Goal: Use online tool/utility: Use online tool/utility

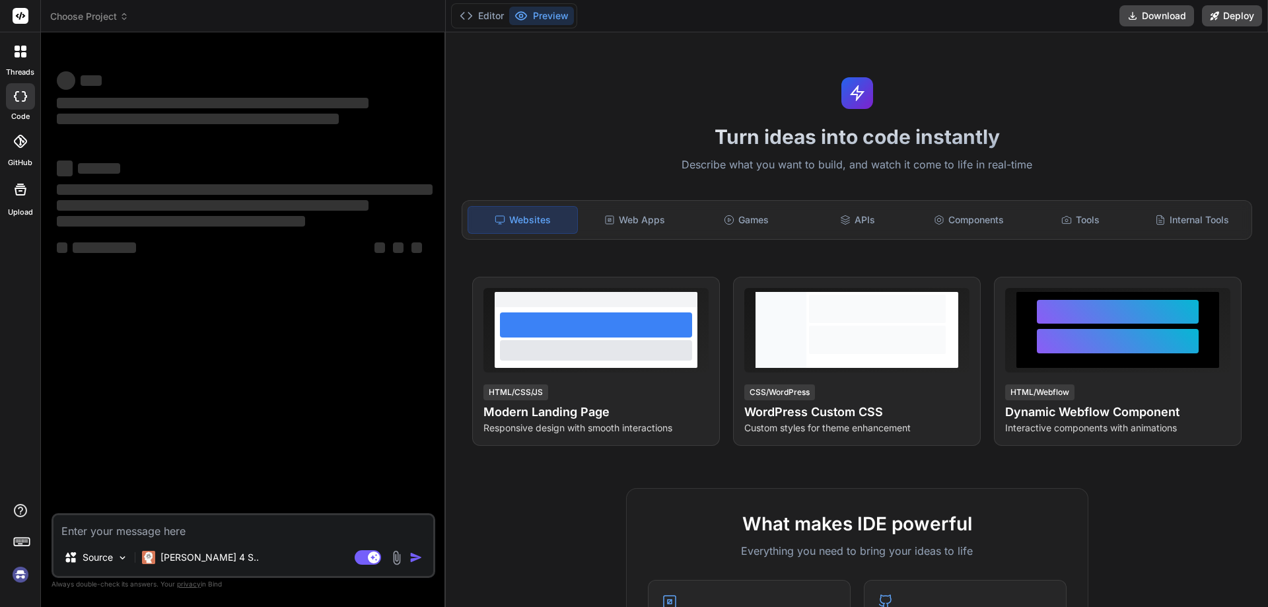
click at [218, 528] on textarea at bounding box center [243, 527] width 380 height 24
type textarea "x"
type textarea "h"
type textarea "x"
type textarea "hi"
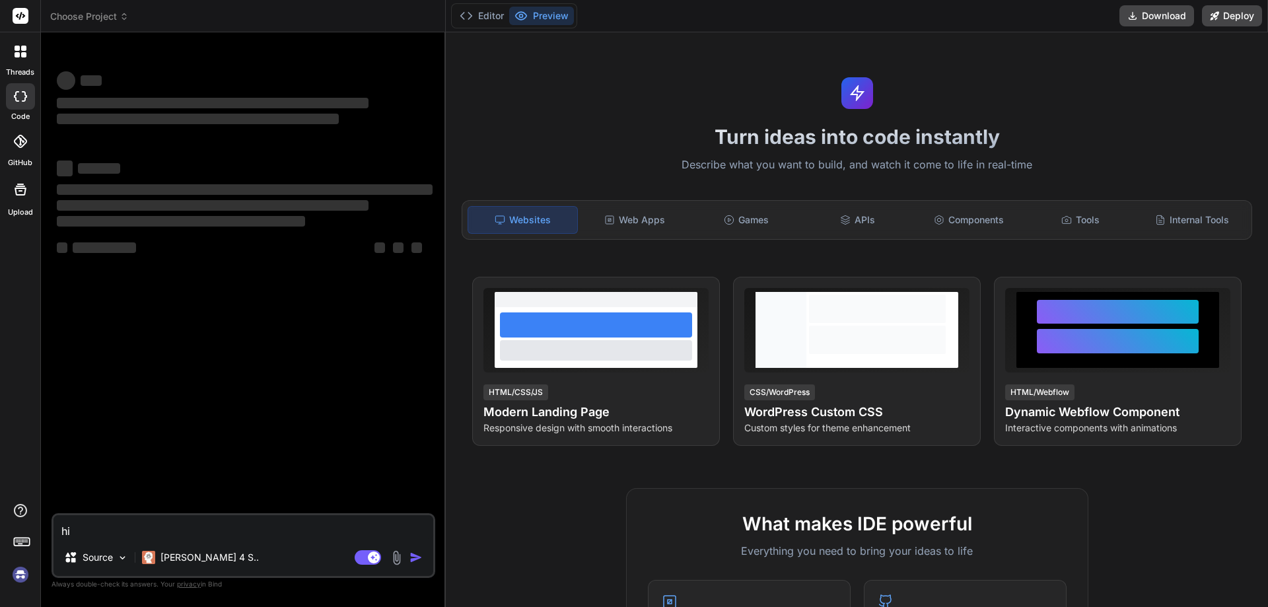
type textarea "x"
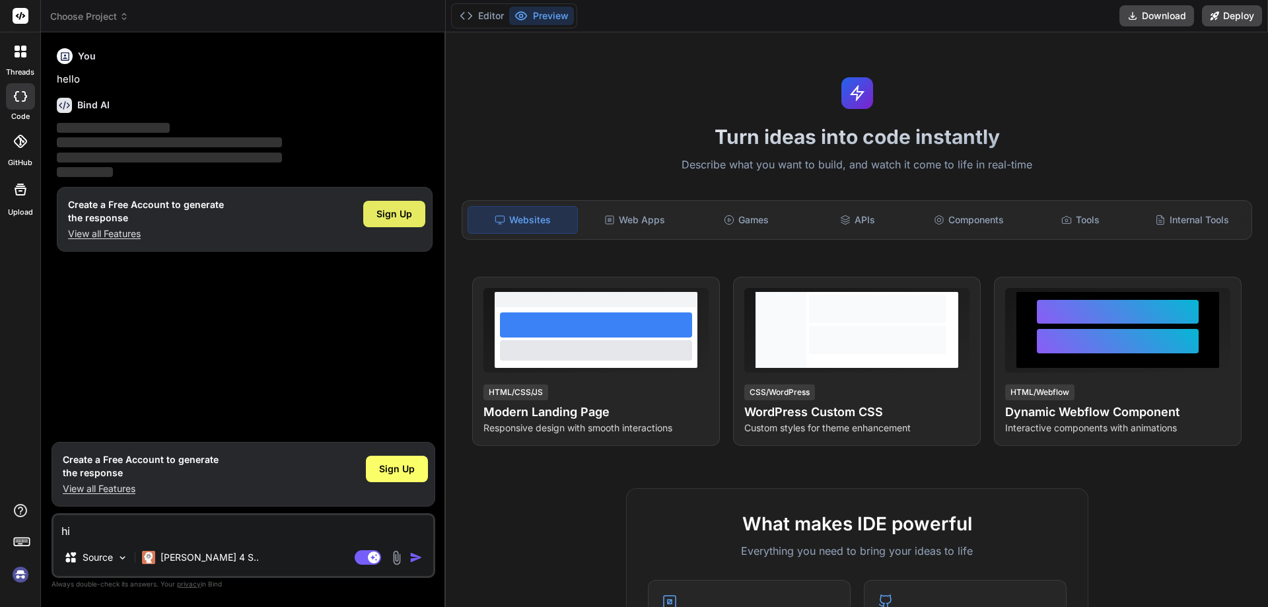
type textarea "hi"
click at [391, 205] on div "Sign Up" at bounding box center [394, 214] width 62 height 26
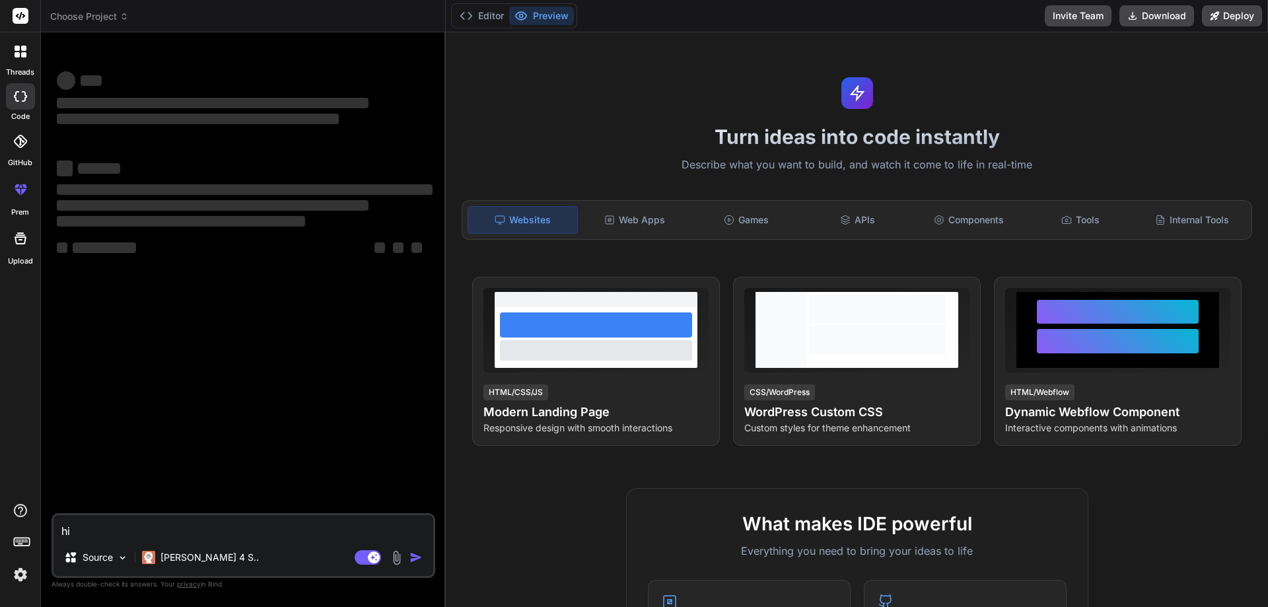
type textarea "x"
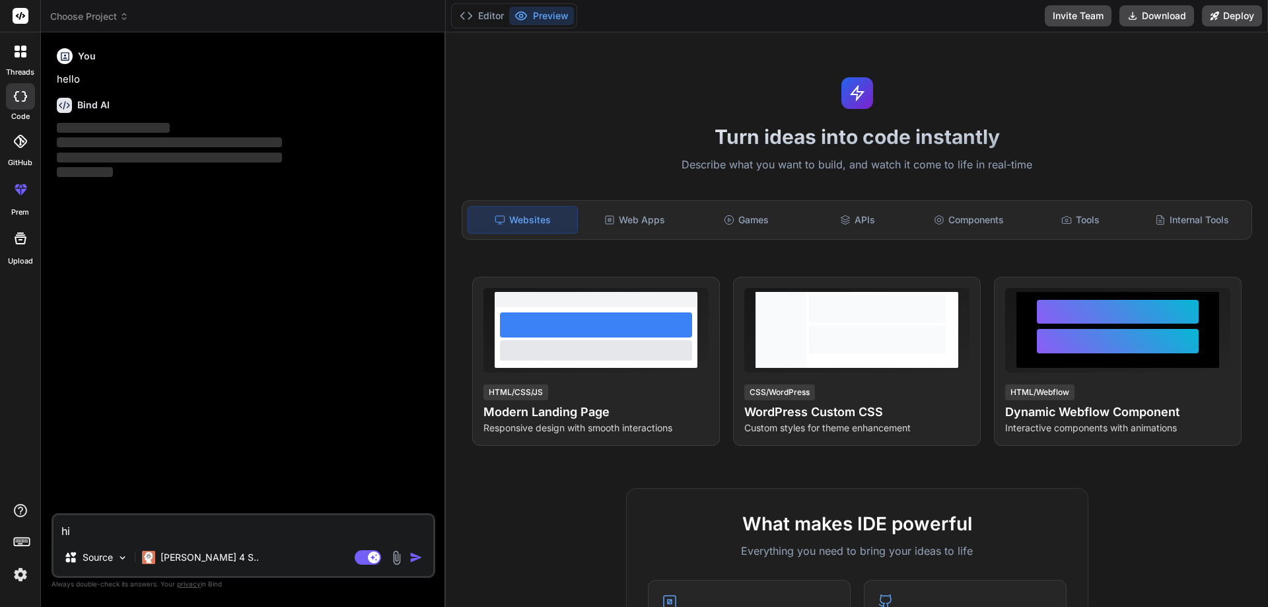
drag, startPoint x: 113, startPoint y: 529, endPoint x: 0, endPoint y: 546, distance: 114.2
click at [0, 546] on div "threads code GitHub prem Upload Choose Project Created with Pixso. Bind AI Web …" at bounding box center [634, 303] width 1268 height 607
paste textarea "write 25 line of report without heading with serial no created the the multiple…"
type textarea "write 25 line of report without heading with serial no created the the multiple…"
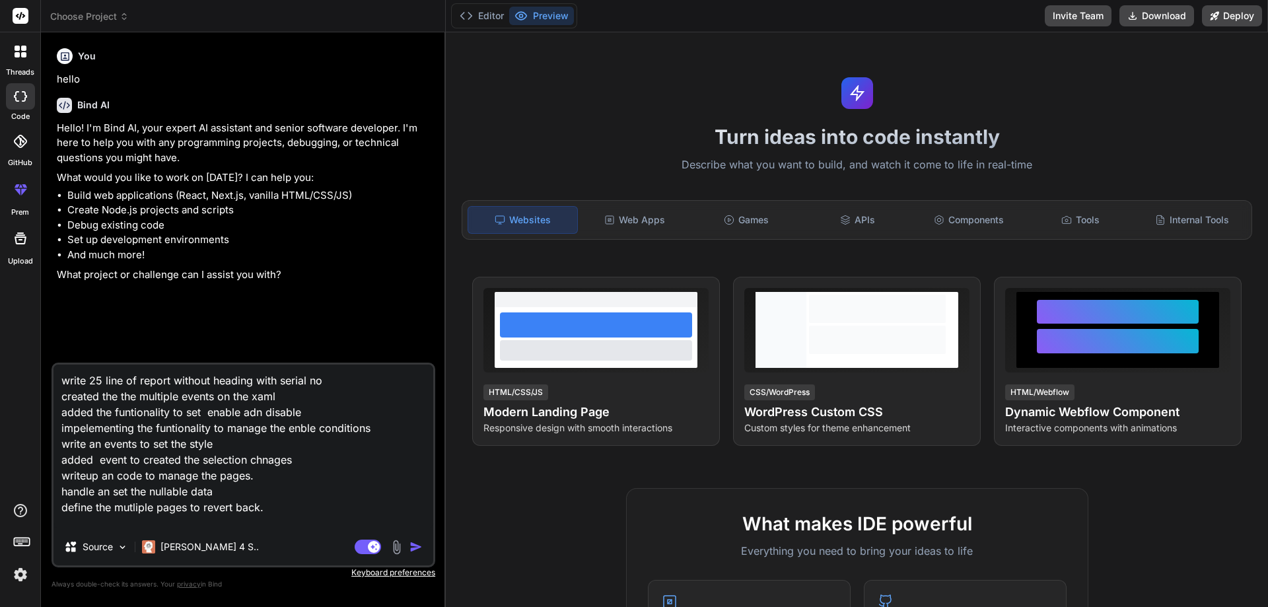
type textarea "x"
click at [267, 506] on textarea "write 25 line of report without heading with serial no created the the multiple…" at bounding box center [243, 446] width 380 height 164
type textarea "write 25 line of report without heading with serial no created the the multiple…"
click at [416, 544] on img "button" at bounding box center [415, 546] width 13 height 13
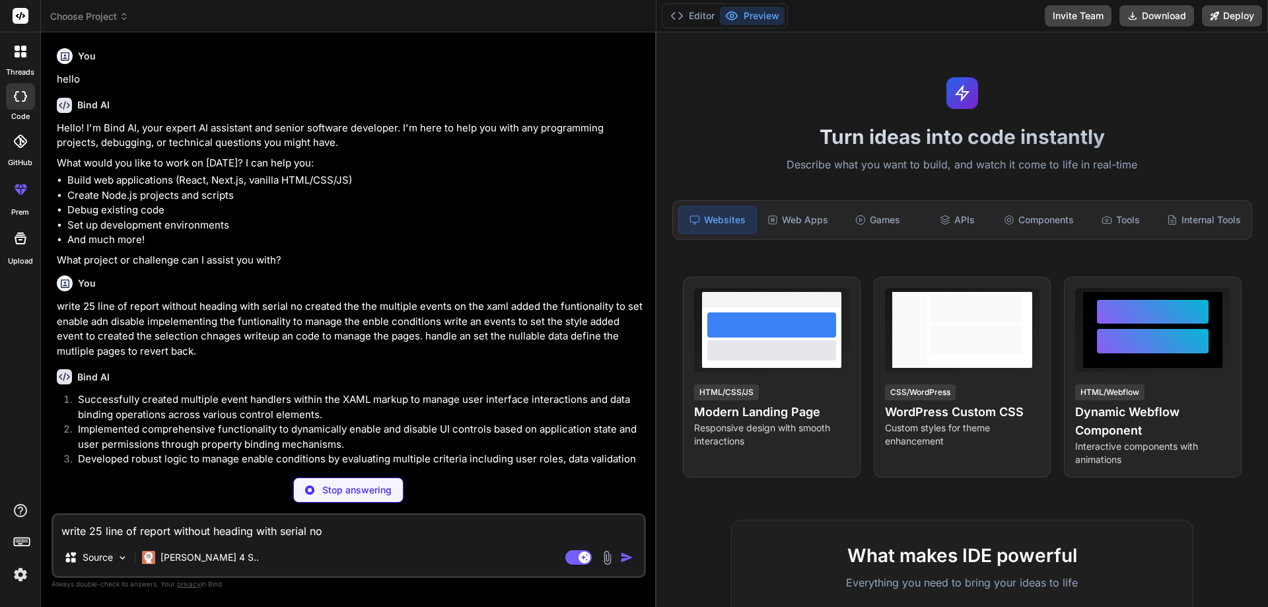
drag, startPoint x: 444, startPoint y: 44, endPoint x: 636, endPoint y: 45, distance: 191.5
click at [636, 45] on div "Bind AI Web Search Created with Pixso. Code Generator You hello Bind AI Hello! …" at bounding box center [348, 319] width 615 height 574
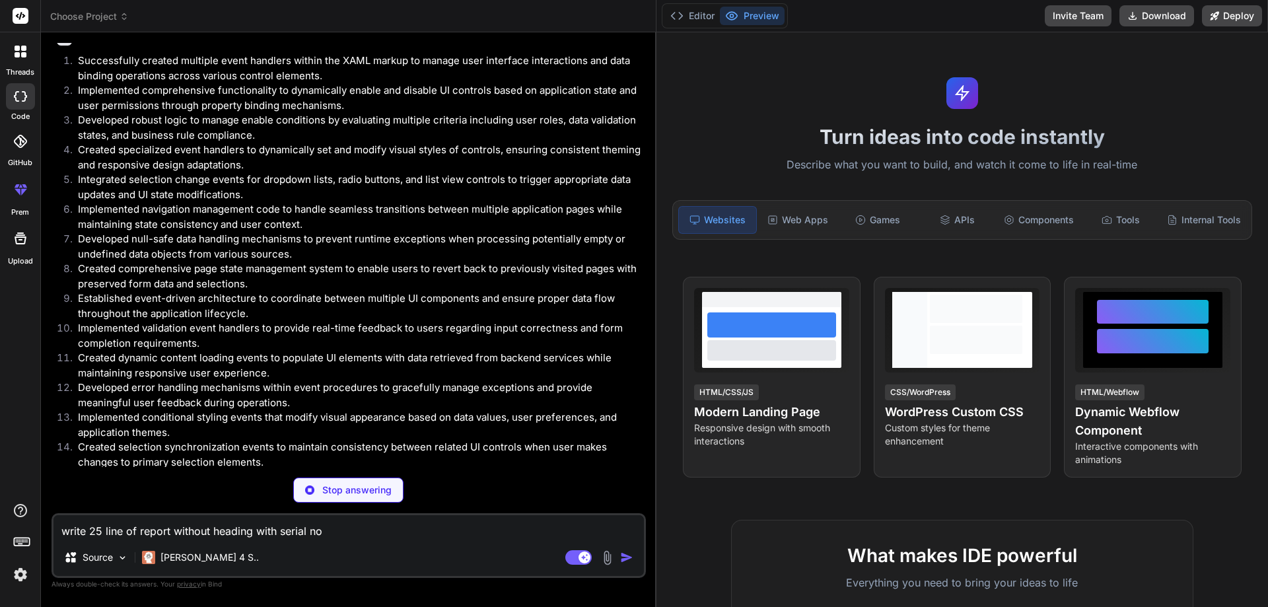
scroll to position [360, 0]
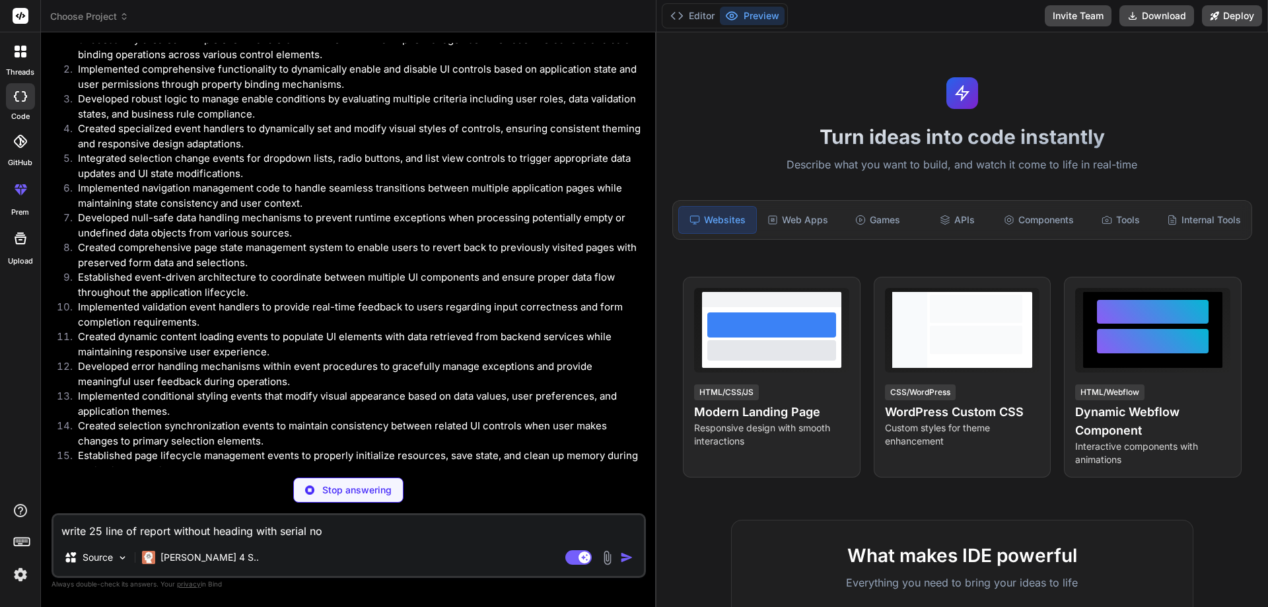
click at [157, 533] on textarea "write 25 line of report without heading with serial no created the the multiple…" at bounding box center [348, 527] width 590 height 24
type textarea "x"
type textarea "a"
type textarea "x"
type textarea "ad"
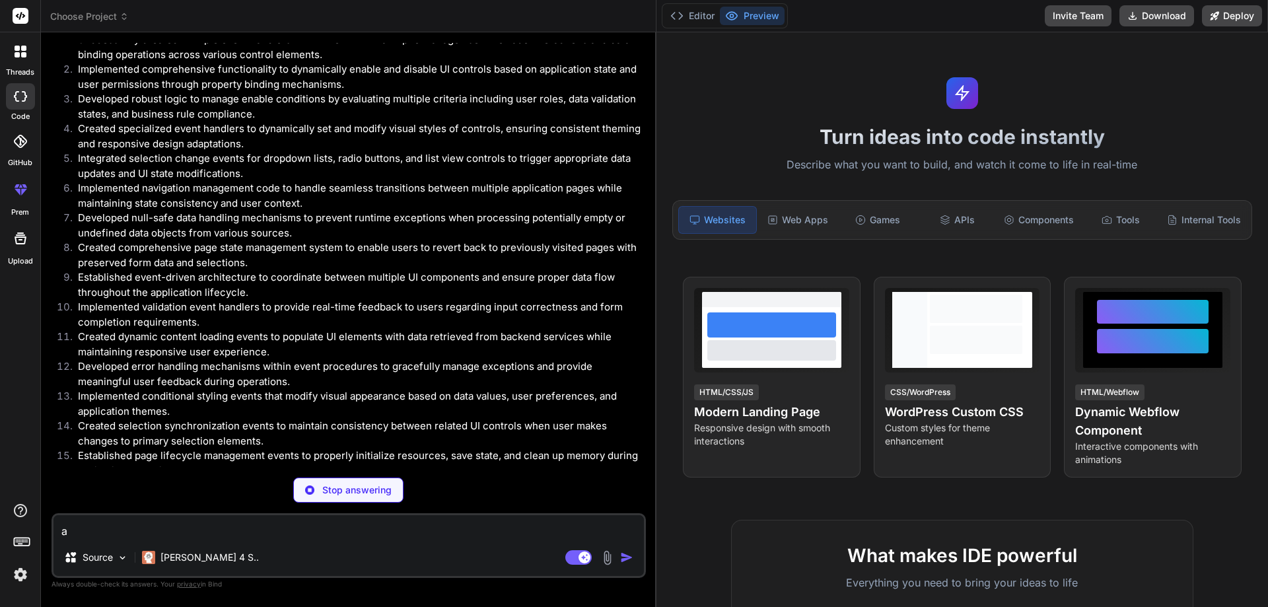
type textarea "x"
type textarea "add"
type textarea "x"
type textarea "add"
type textarea "x"
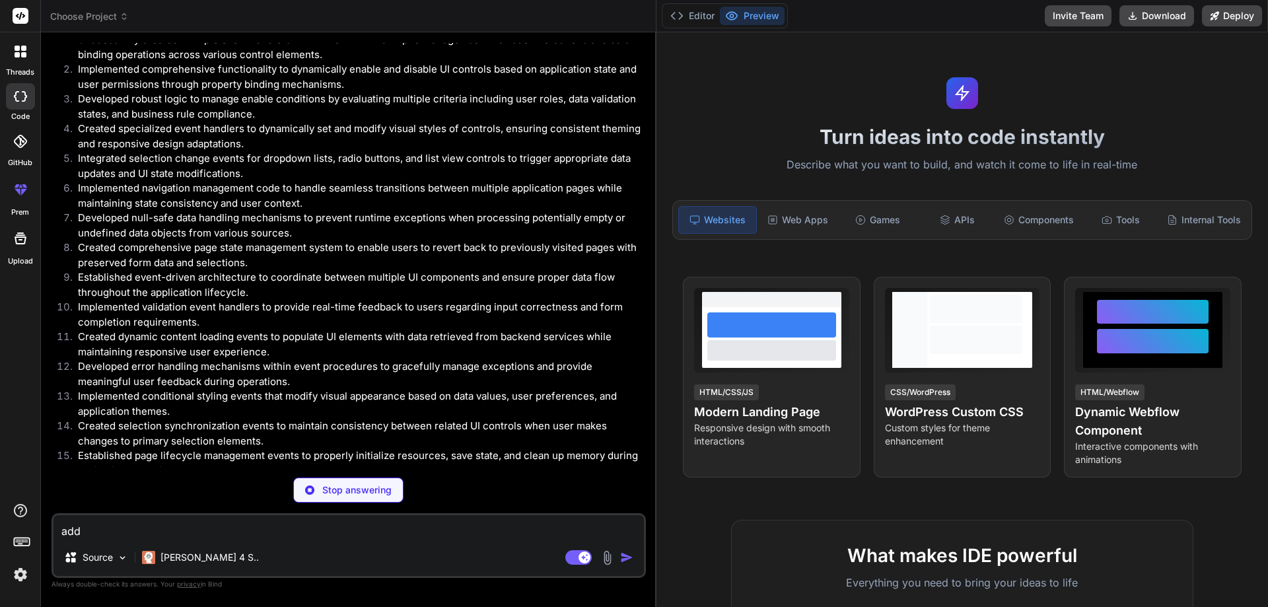
type textarea "add k"
type textarea "x"
type textarea "add ke"
type textarea "x"
type textarea "add k"
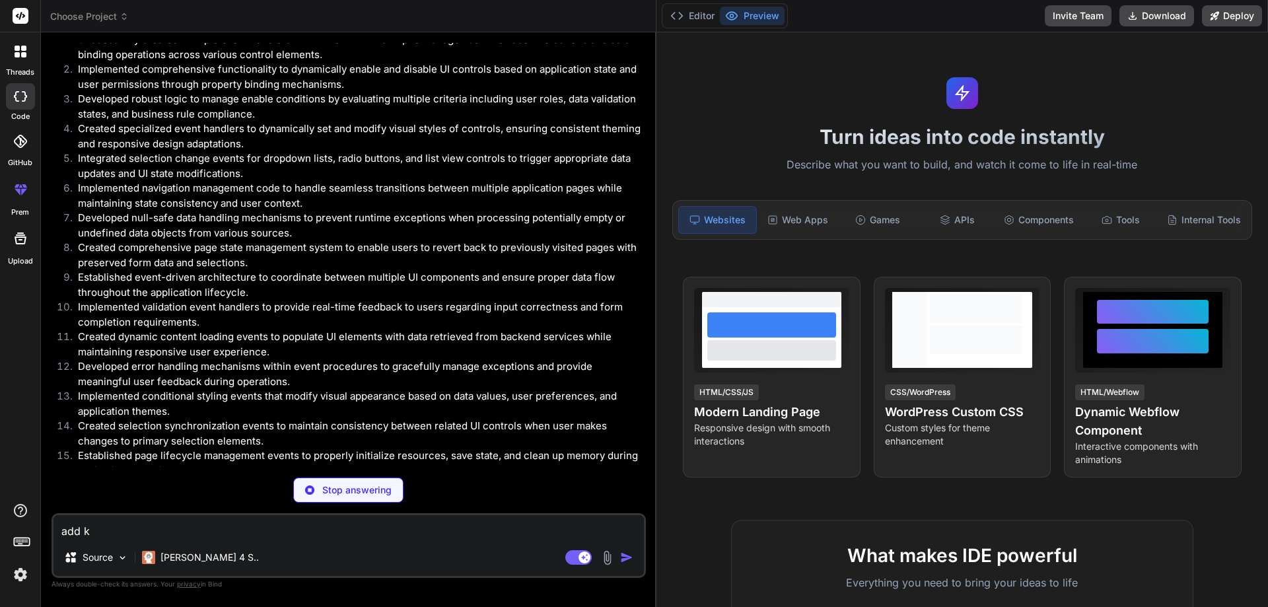
type textarea "x"
type textarea "add"
type textarea "x"
type textarea "add l"
type textarea "x"
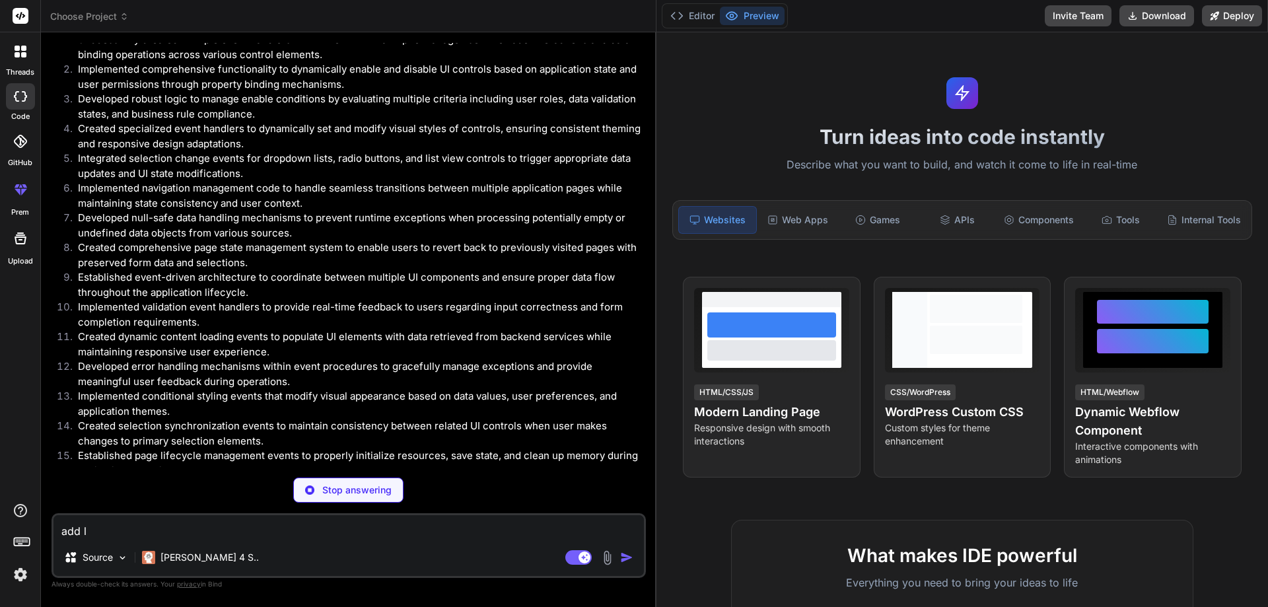
type textarea "add le"
type textarea "x"
type textarea "add les"
type textarea "x"
type textarea "add less"
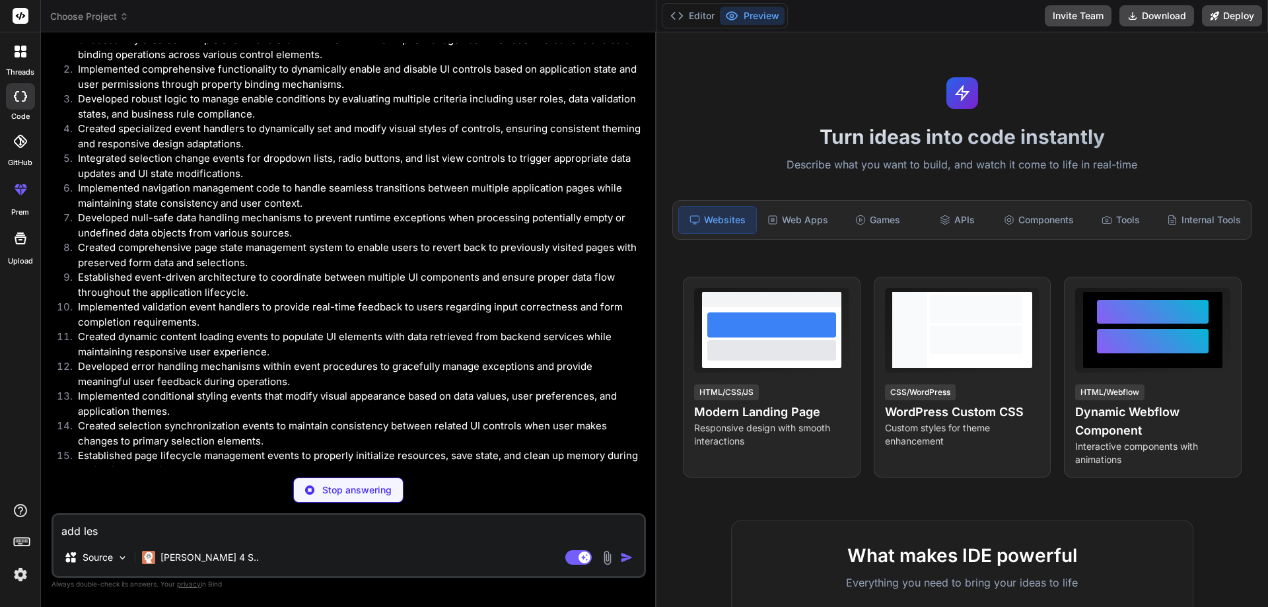
type textarea "x"
type textarea "add less"
type textarea "x"
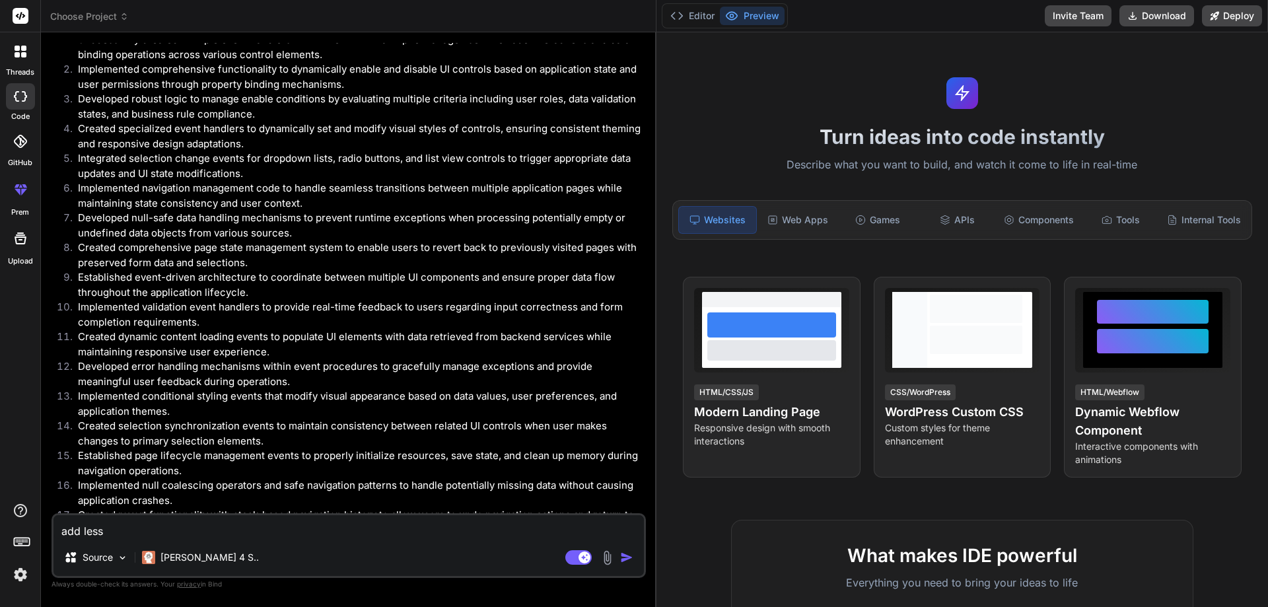
type textarea "add less w"
type textarea "x"
type textarea "add less wo"
type textarea "x"
type textarea "add less wor"
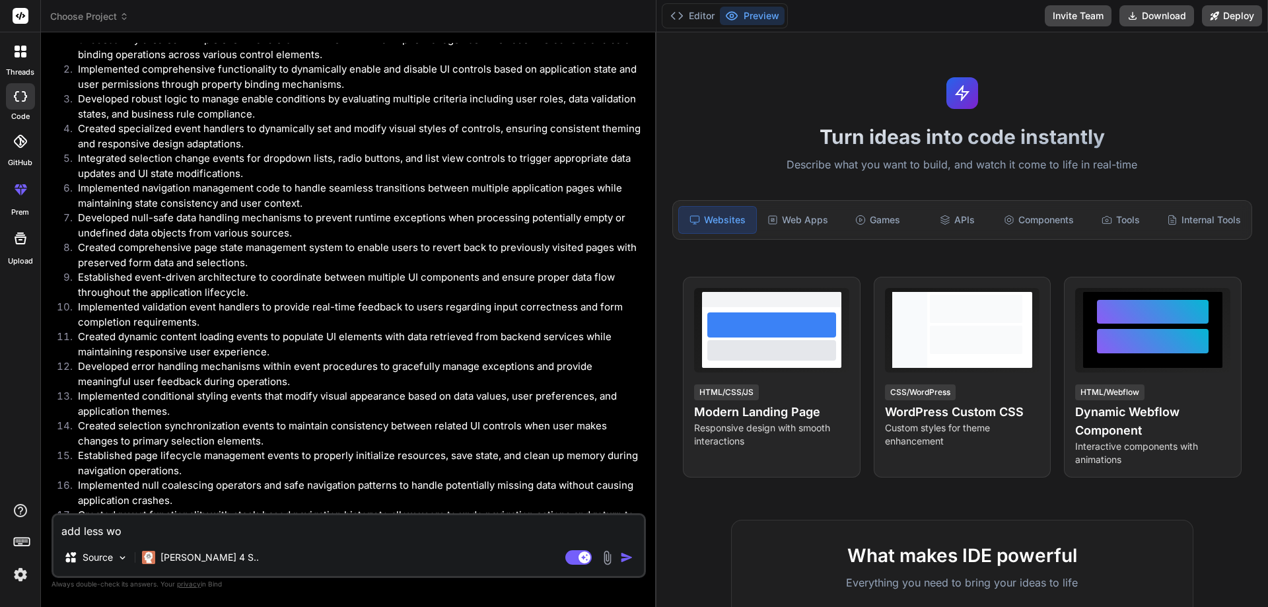
type textarea "x"
type textarea "add less word"
type textarea "x"
type textarea "add less words"
type textarea "x"
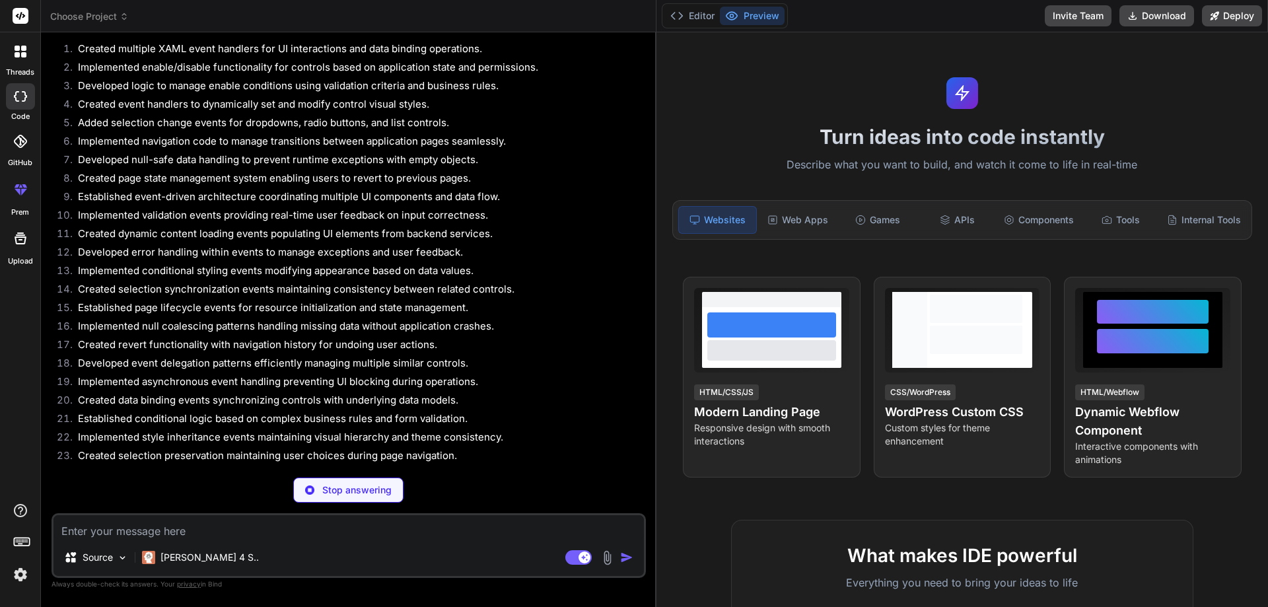
scroll to position [1162, 0]
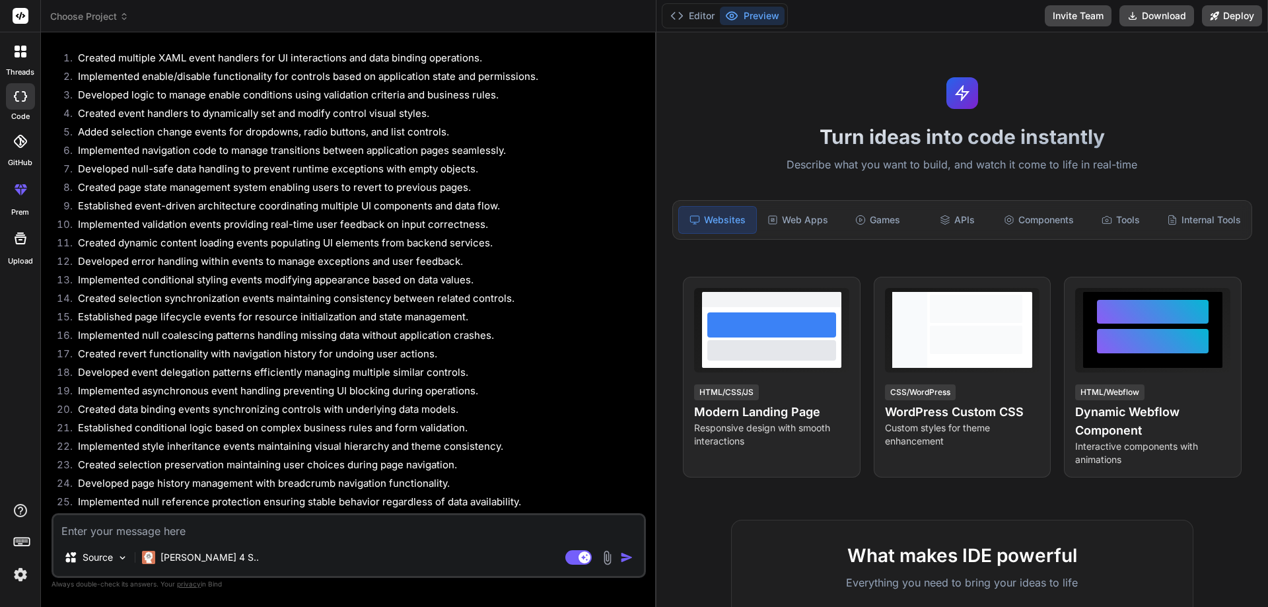
type textarea "x"
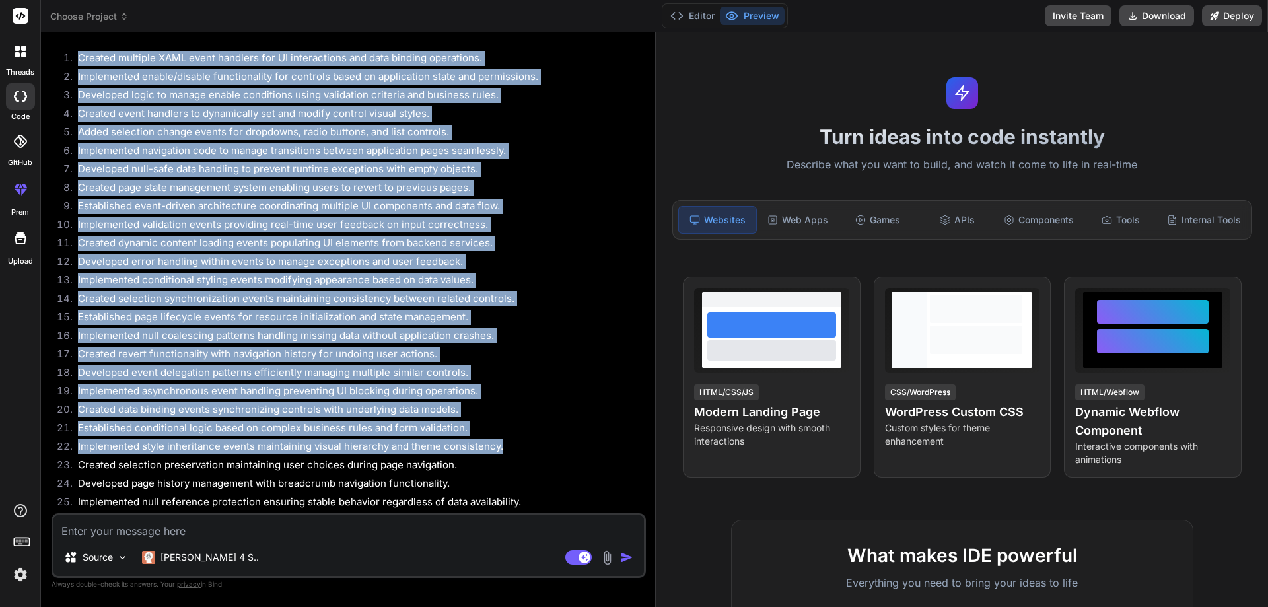
drag, startPoint x: 78, startPoint y: 57, endPoint x: 524, endPoint y: 452, distance: 595.9
click at [524, 452] on ol "Created multiple XAML event handlers for UI interactions and data binding opera…" at bounding box center [350, 282] width 586 height 462
copy ol "Created multiple XAML event handlers for UI interactions and data binding opera…"
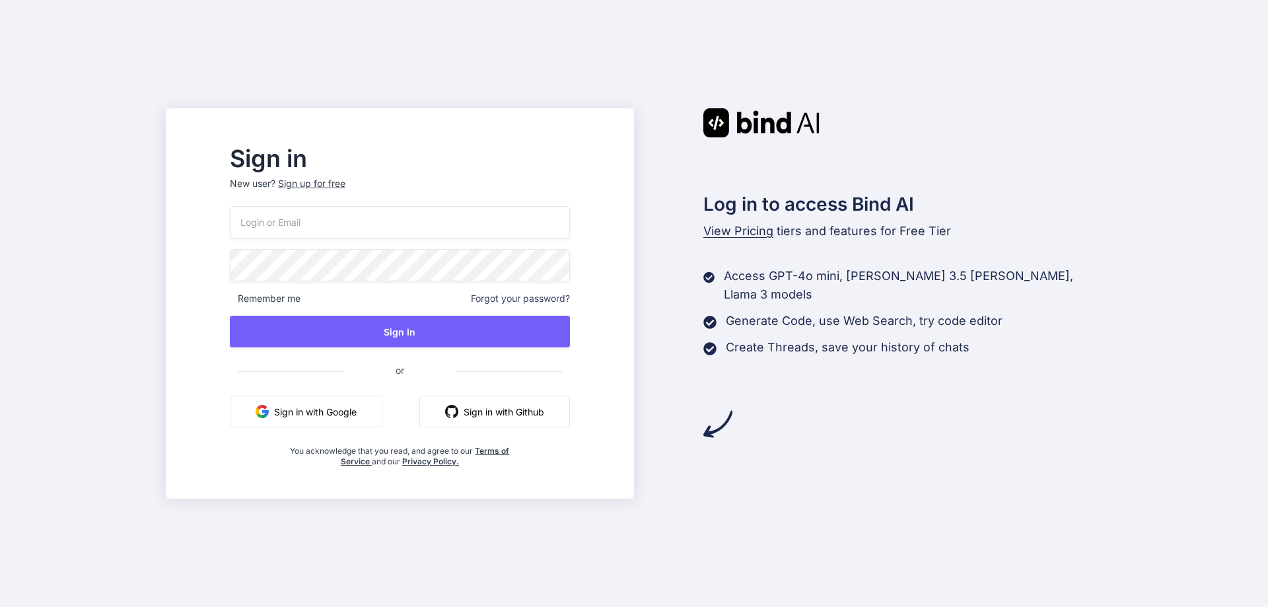
click at [370, 225] on input "email" at bounding box center [400, 222] width 340 height 32
paste input "frokatremmotreu-5461@yopmail.com"
type input "frokatremmotreu-5461@yopmail.com"
click at [385, 348] on div "frokatremmotreu-5461@yopmail.com Remember me Forgot your password? Sign In or S…" at bounding box center [400, 336] width 340 height 261
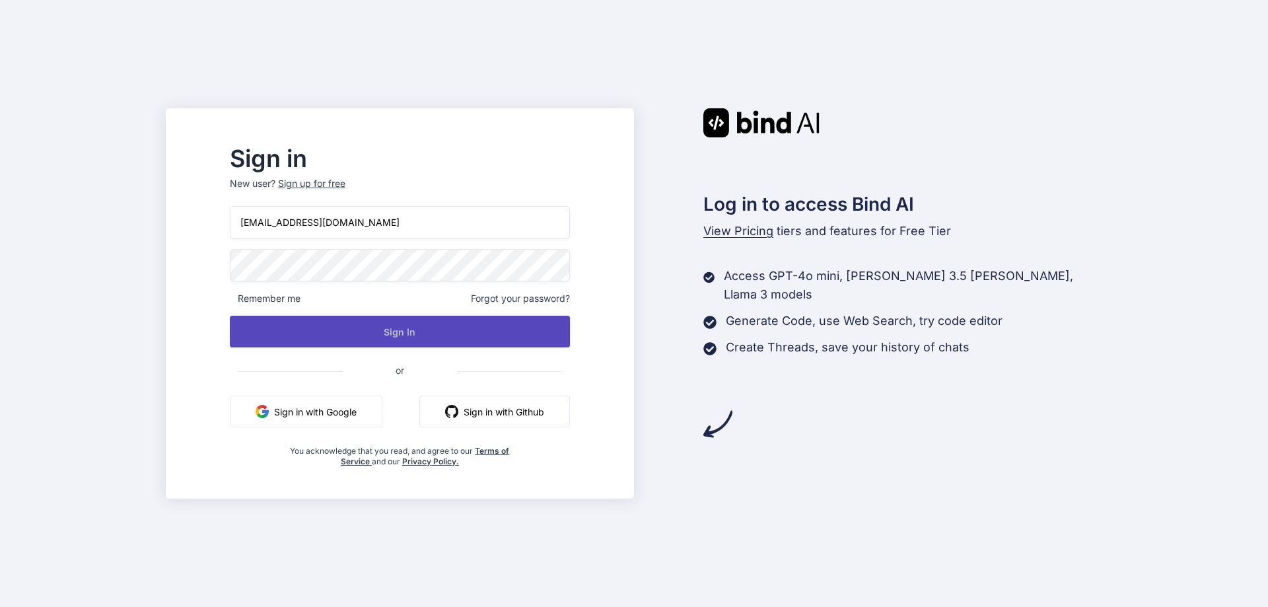
click at [388, 335] on button "Sign In" at bounding box center [400, 332] width 340 height 32
